Goal: Navigation & Orientation: Find specific page/section

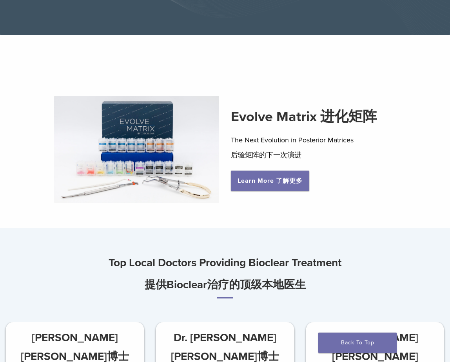
scroll to position [157, 0]
click at [291, 185] on span "了解更多" at bounding box center [289, 181] width 27 height 8
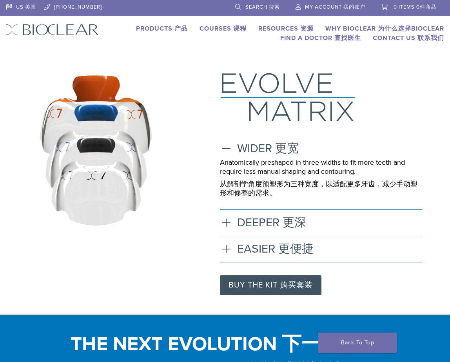
click at [166, 27] on link "Products Products 产品" at bounding box center [162, 29] width 52 height 8
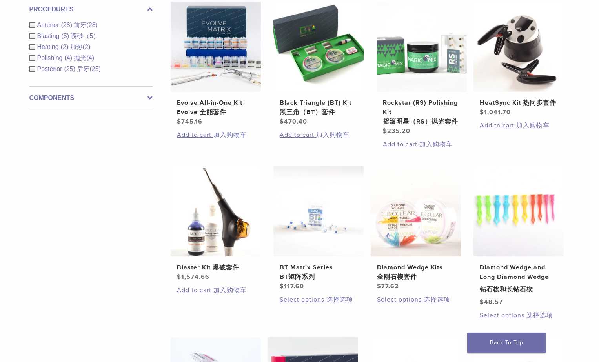
scroll to position [14, 0]
